Goal: Task Accomplishment & Management: Manage account settings

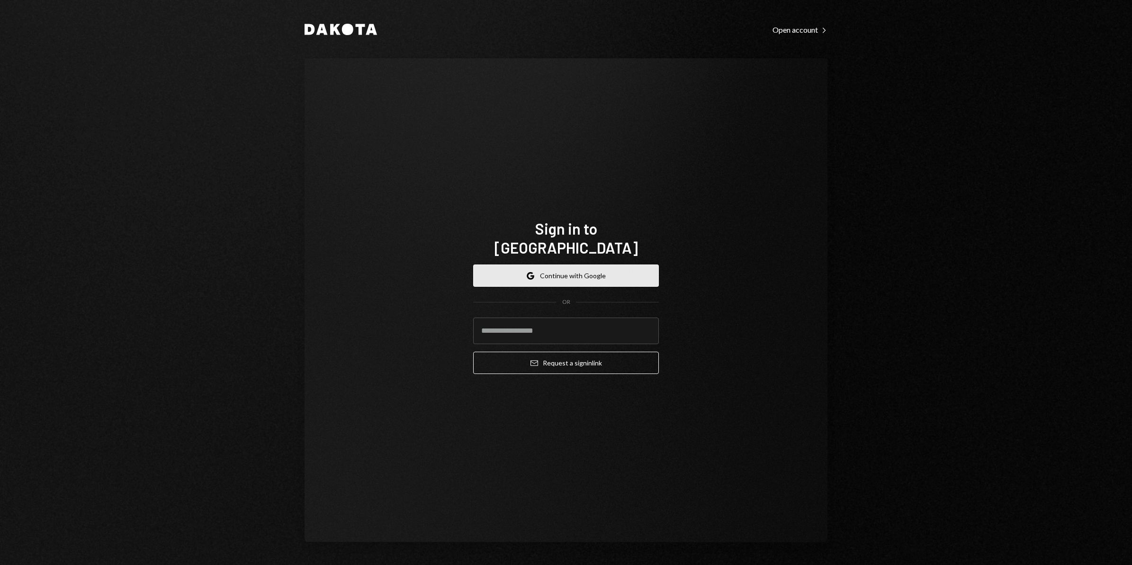
click at [593, 264] on button "Google Continue with Google" at bounding box center [566, 275] width 186 height 22
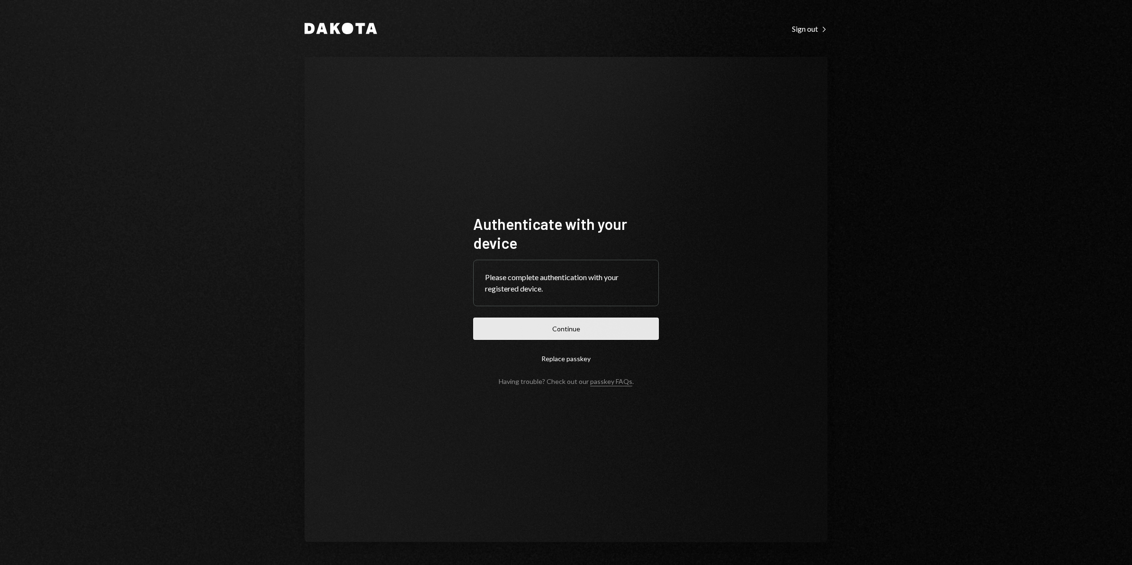
click at [567, 330] on button "Continue" at bounding box center [566, 328] width 186 height 22
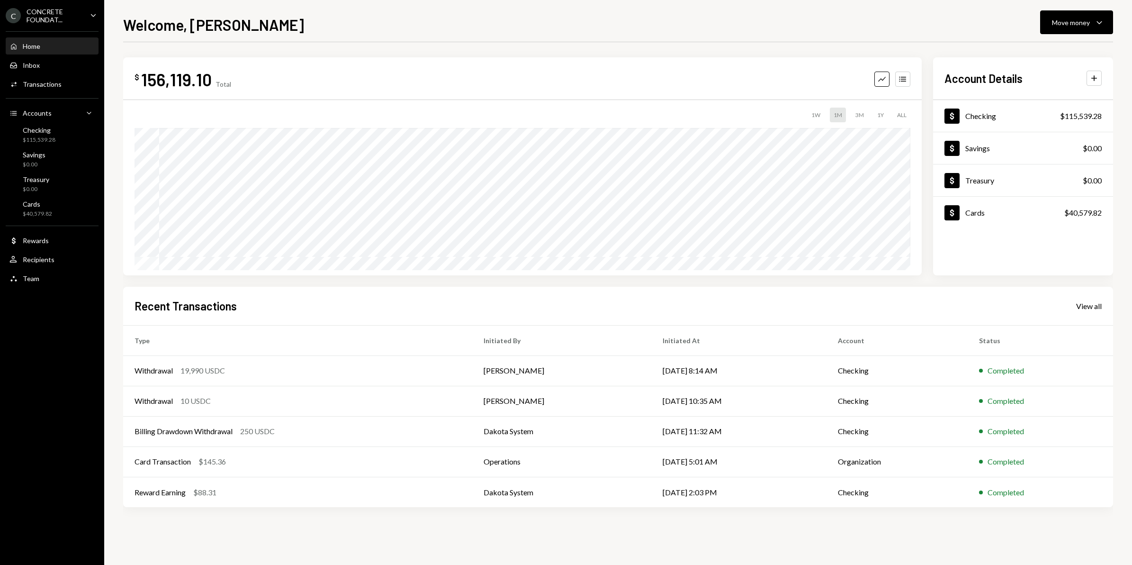
click at [80, 17] on div "CONCRETE FOUNDAT..." at bounding box center [55, 16] width 56 height 16
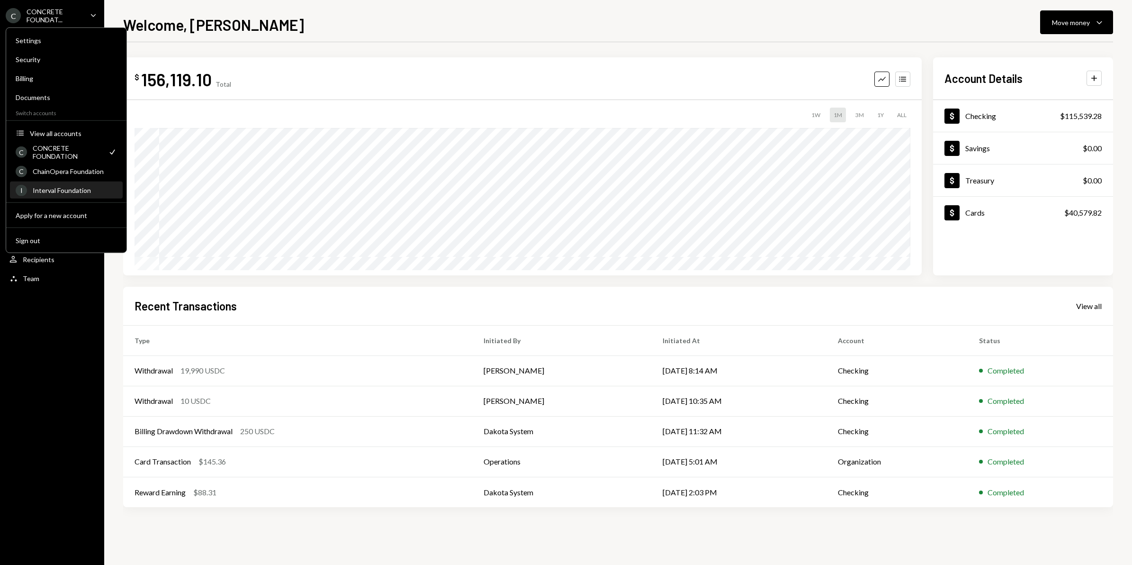
click at [74, 190] on div "Interval Foundation" at bounding box center [75, 190] width 84 height 8
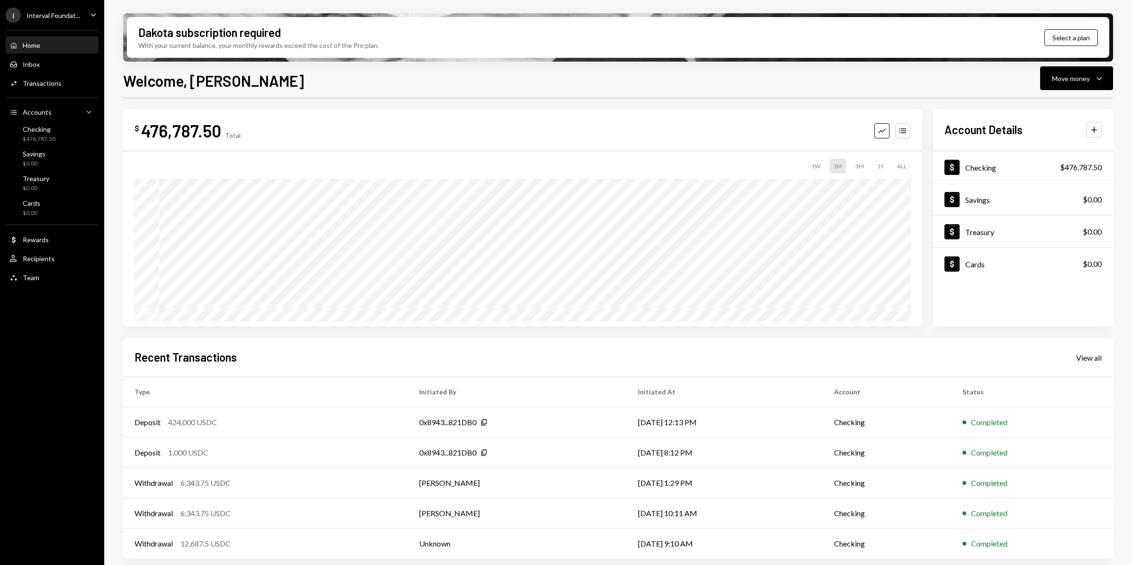
scroll to position [6, 0]
click at [60, 136] on div "Checking $476,787.50" at bounding box center [51, 134] width 85 height 18
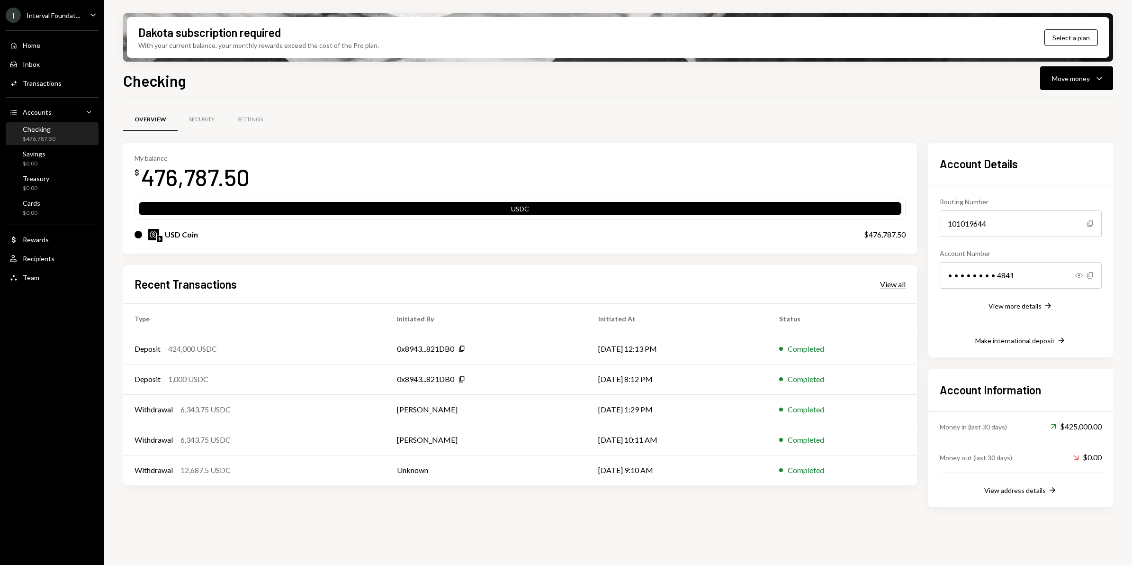
click at [888, 287] on div "View all" at bounding box center [893, 283] width 26 height 9
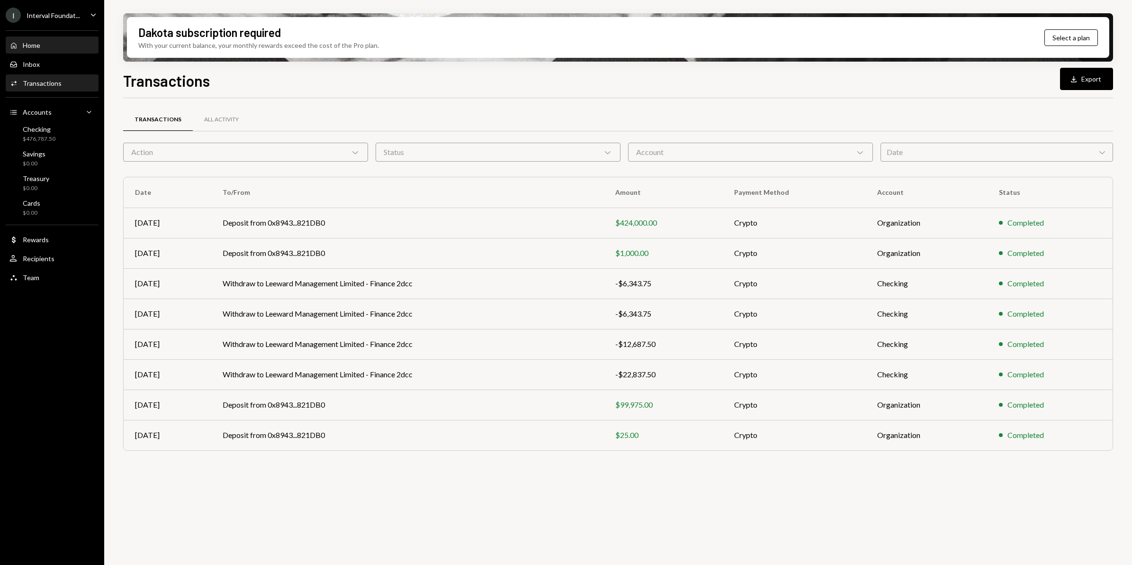
click at [36, 48] on div "Home" at bounding box center [32, 45] width 18 height 8
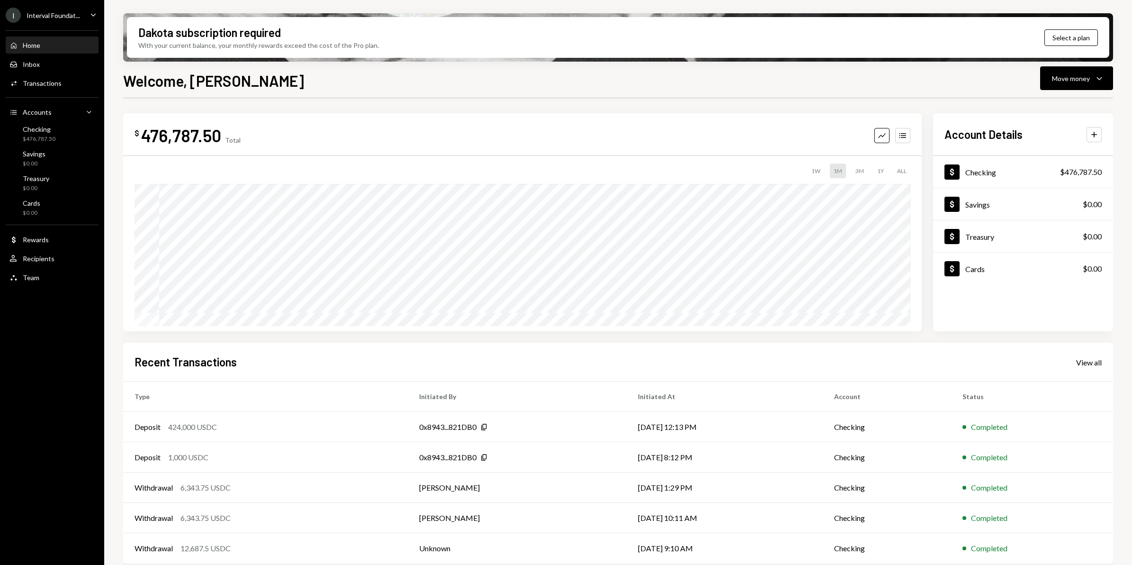
scroll to position [6, 0]
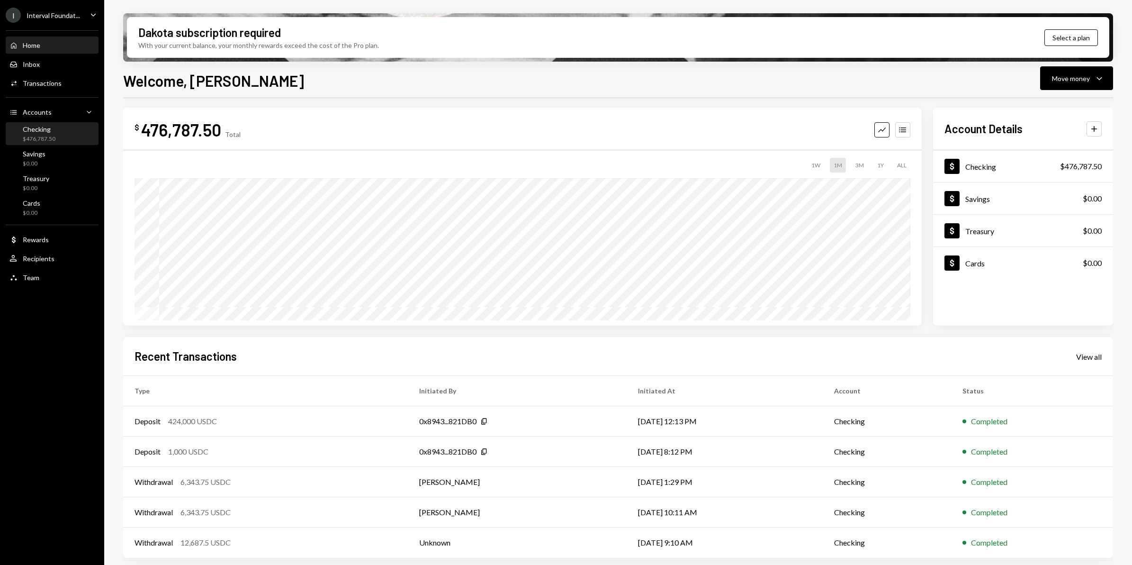
click at [43, 130] on div "Checking" at bounding box center [39, 129] width 33 height 8
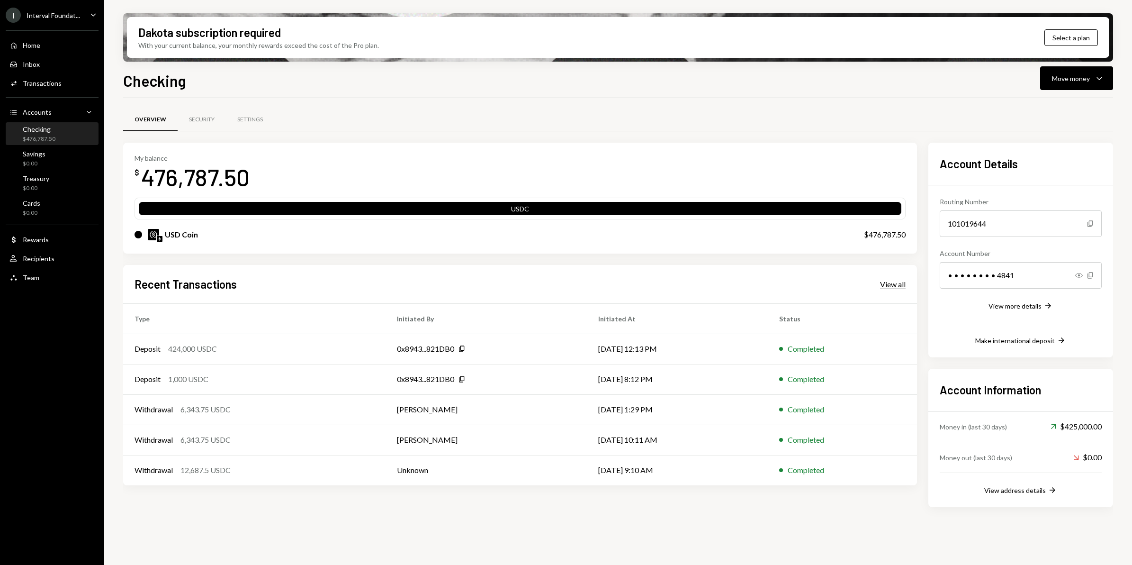
click at [881, 282] on div "View all" at bounding box center [893, 283] width 26 height 9
